Goal: Task Accomplishment & Management: Manage account settings

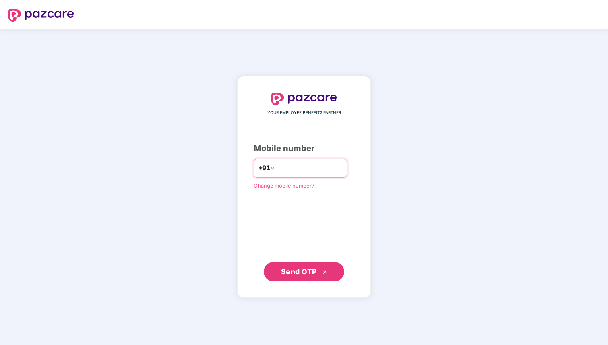
click at [300, 164] on input "number" at bounding box center [310, 168] width 66 height 13
type input "**********"
click at [312, 267] on span "Send OTP" at bounding box center [304, 271] width 46 height 11
click at [302, 158] on div "YOUR EMPLOYEE BENEFITS PARTNER Mobile number +91 Change mobile number? Send OTP" at bounding box center [304, 187] width 101 height 189
click at [300, 163] on input "number" at bounding box center [310, 168] width 66 height 13
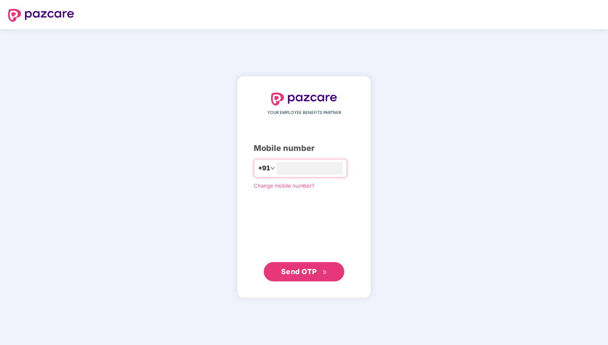
click at [287, 185] on span "Change mobile number?" at bounding box center [284, 185] width 61 height 6
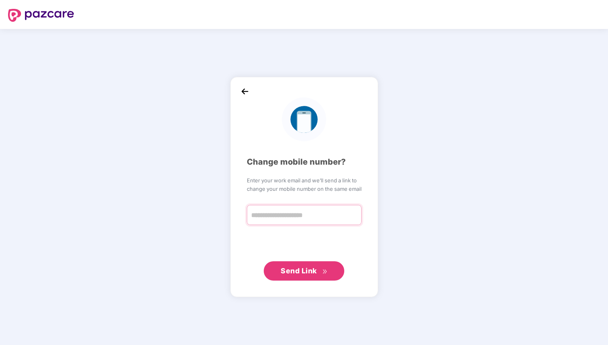
click at [290, 213] on input "text" at bounding box center [304, 215] width 115 height 20
click at [245, 95] on img at bounding box center [245, 92] width 12 height 12
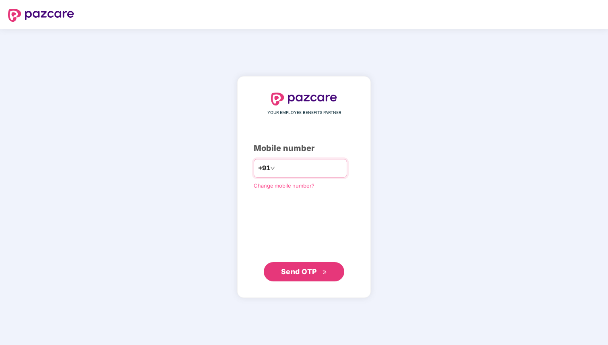
click at [281, 168] on input "number" at bounding box center [310, 168] width 66 height 13
type input "**********"
click at [307, 273] on span "Send OTP" at bounding box center [299, 271] width 36 height 8
click at [301, 269] on span "Send OTP" at bounding box center [299, 271] width 36 height 8
click at [39, 15] on img at bounding box center [41, 15] width 66 height 13
